Goal: Transaction & Acquisition: Book appointment/travel/reservation

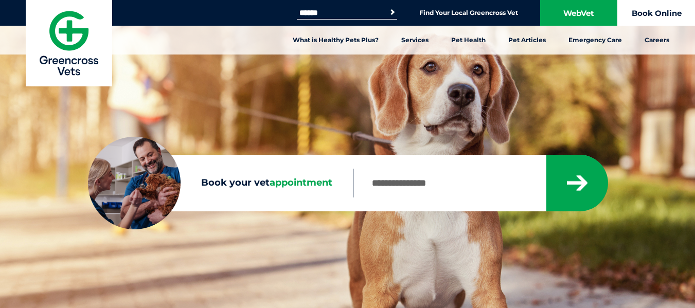
click at [652, 11] on link "Book Online" at bounding box center [656, 13] width 77 height 26
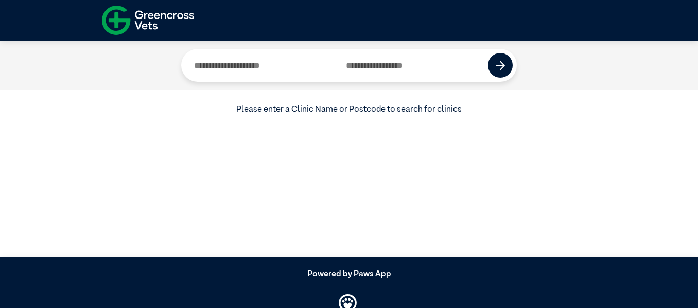
scroll to position [59, 0]
